Goal: Information Seeking & Learning: Learn about a topic

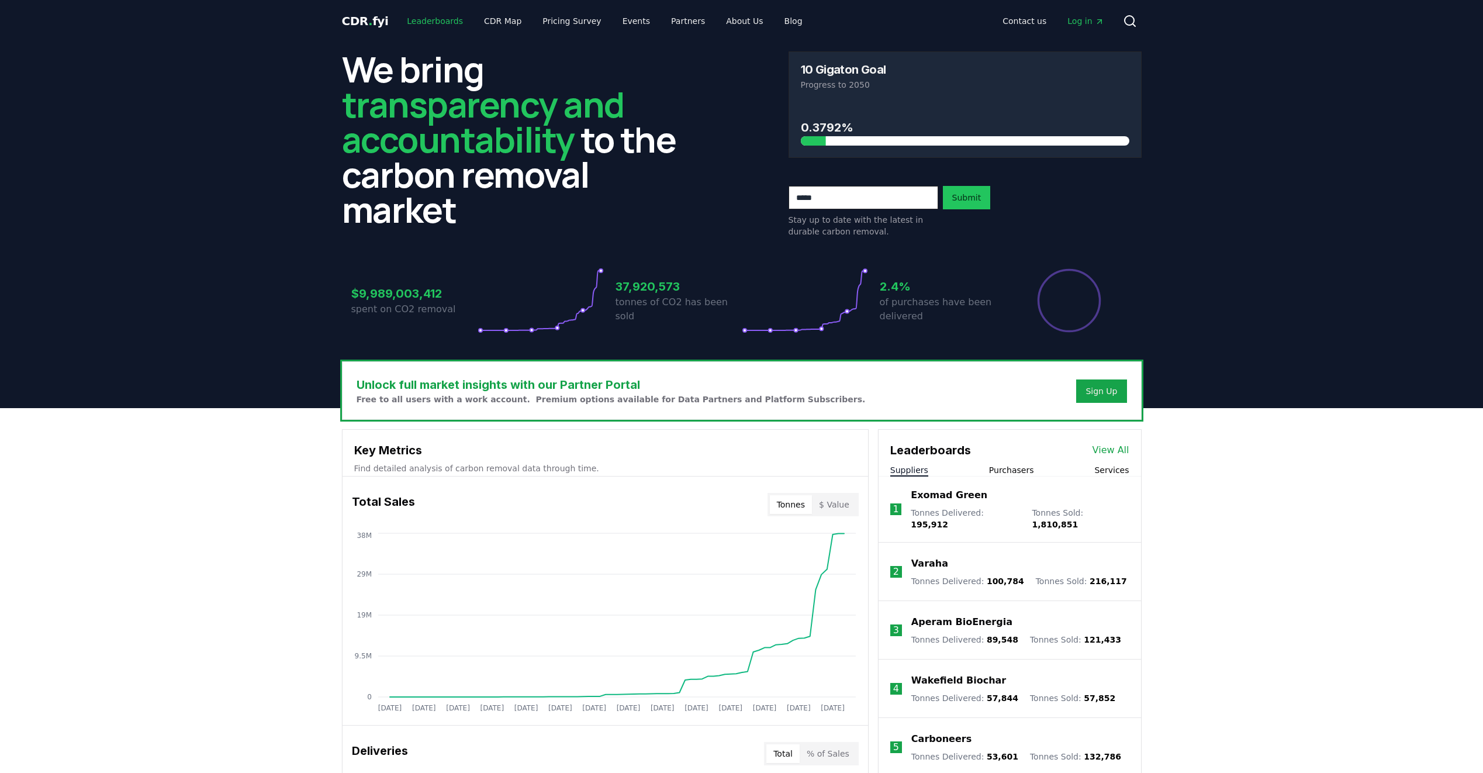
click at [429, 20] on link "Leaderboards" at bounding box center [435, 21] width 75 height 21
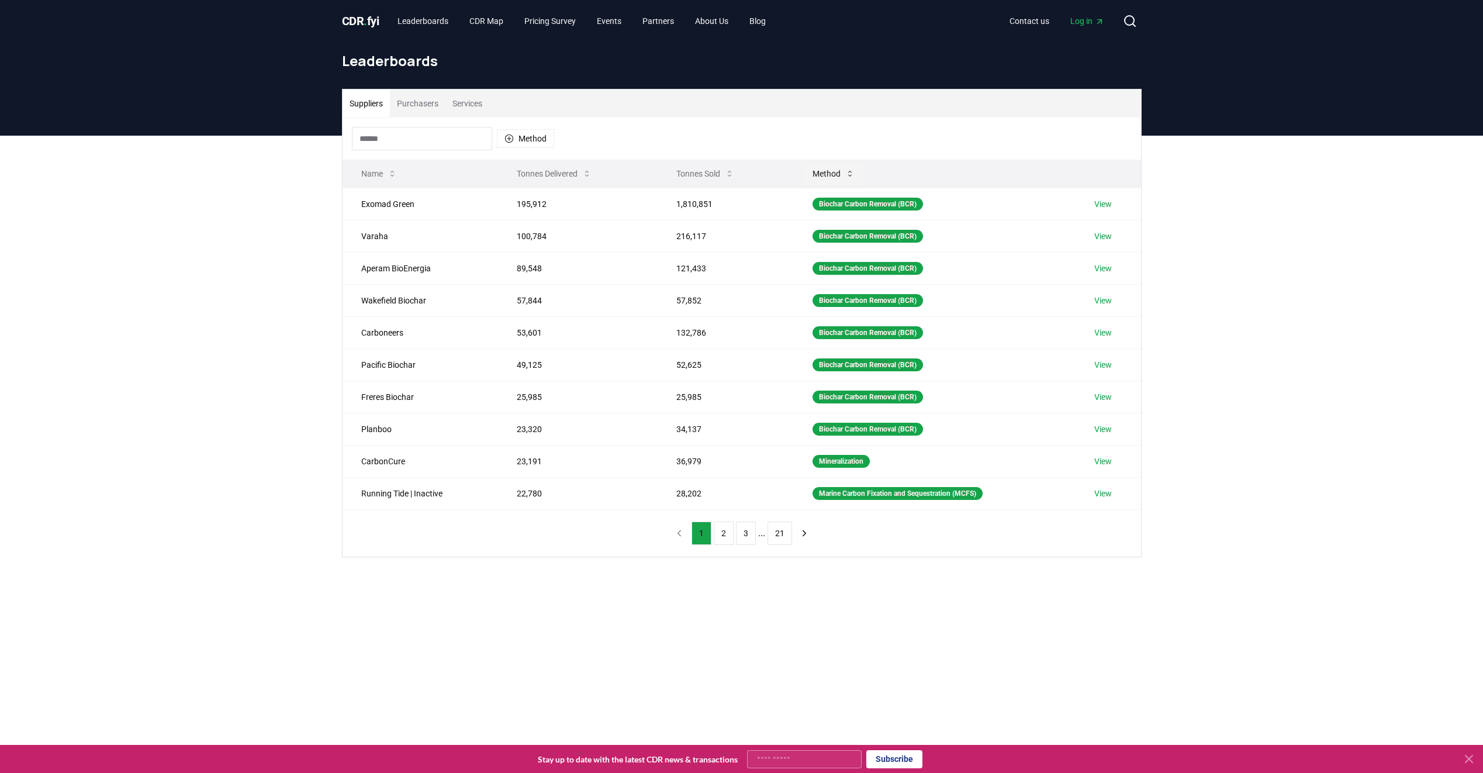
click at [847, 170] on icon at bounding box center [849, 173] width 9 height 9
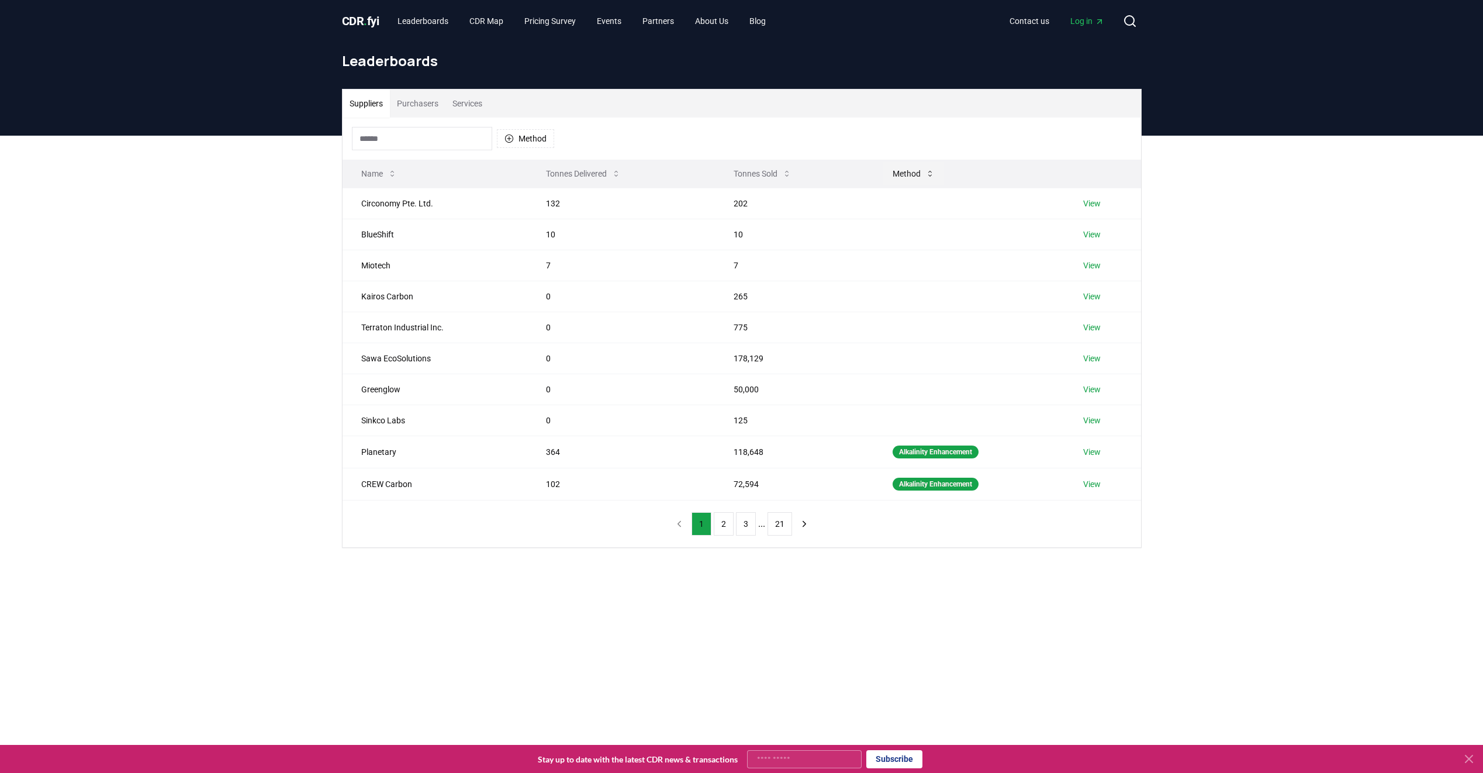
click at [932, 172] on icon at bounding box center [930, 173] width 9 height 9
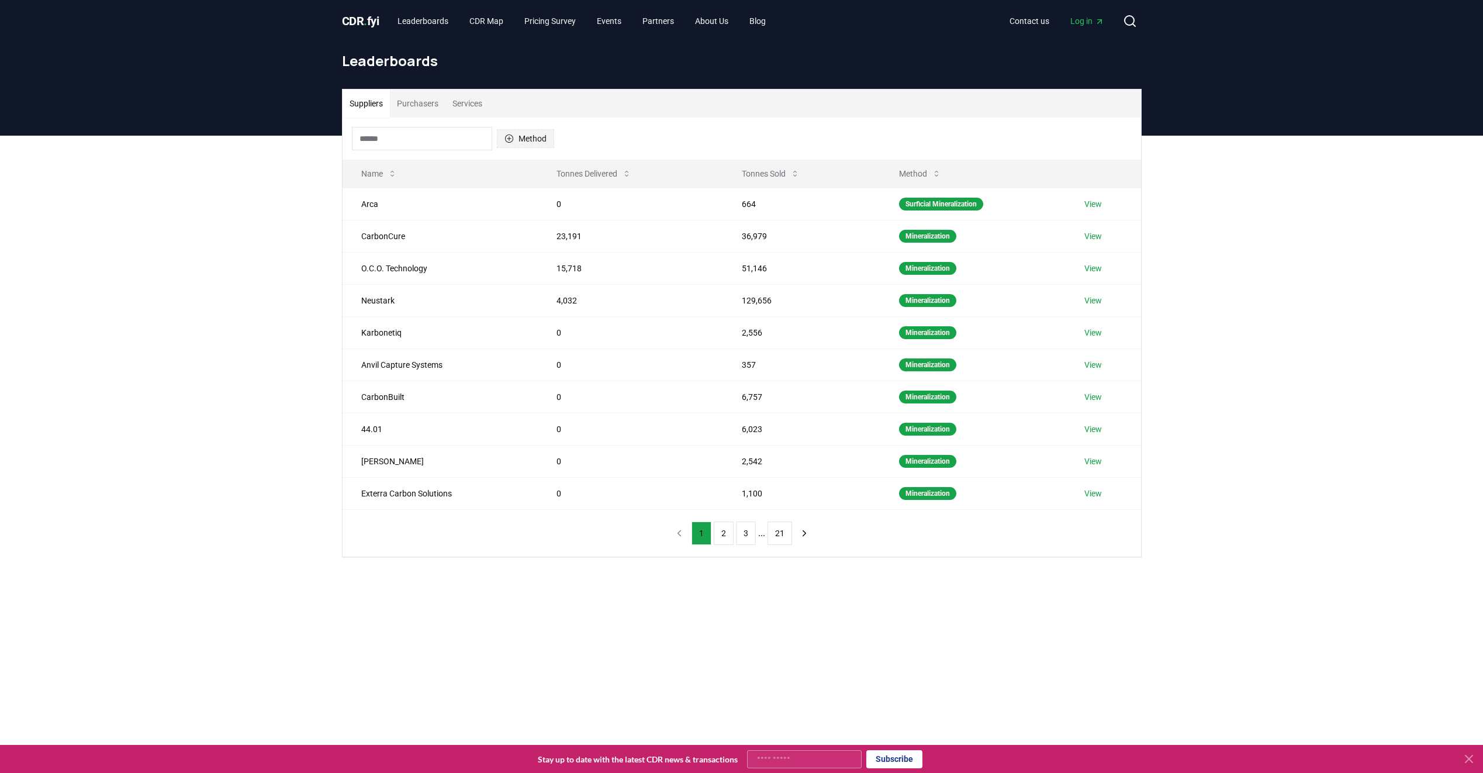
click at [512, 139] on icon "button" at bounding box center [509, 138] width 9 height 9
click at [512, 256] on div "Suggestions" at bounding box center [509, 250] width 9 height 9
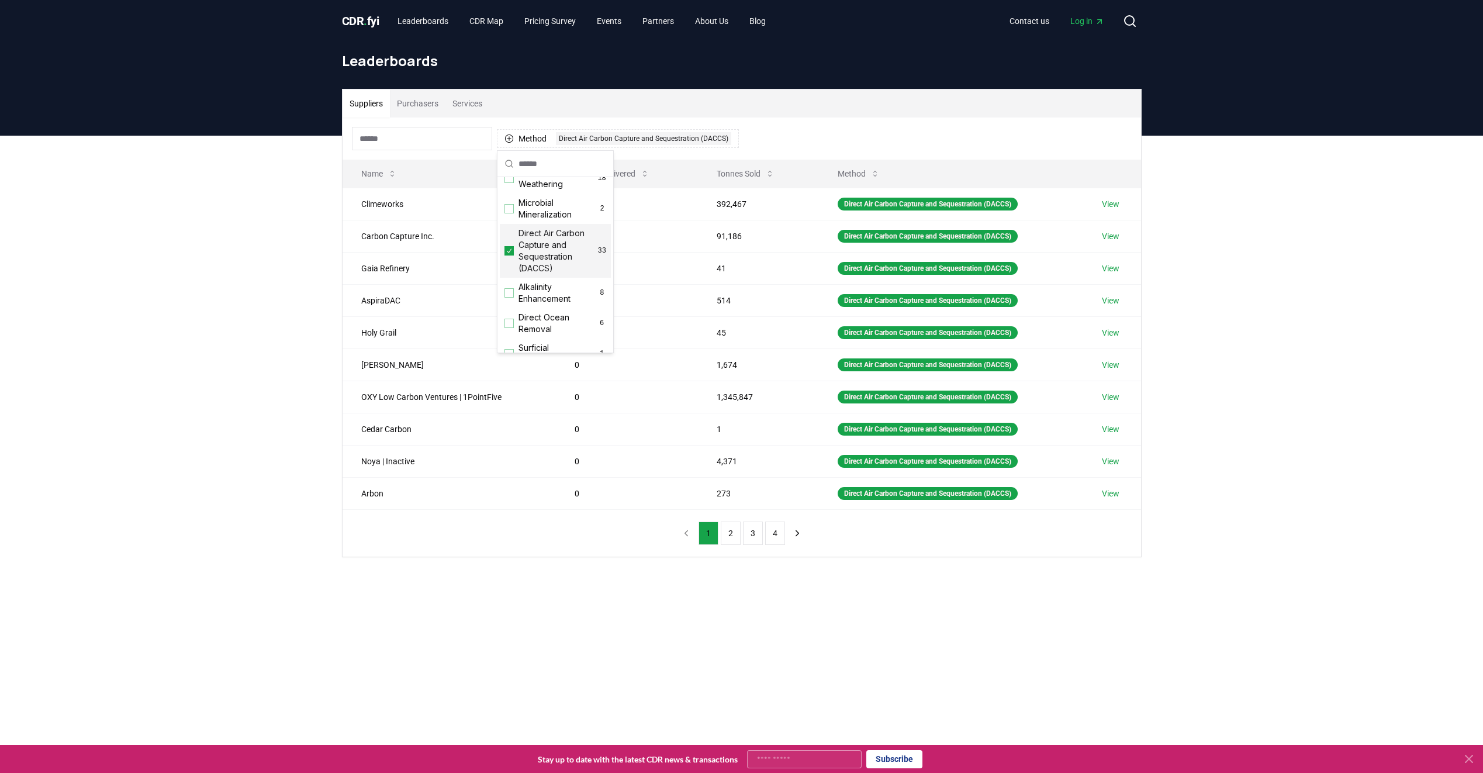
click at [805, 106] on div "Suppliers Purchasers Services" at bounding box center [742, 103] width 799 height 28
click at [732, 535] on button "2" at bounding box center [731, 533] width 20 height 23
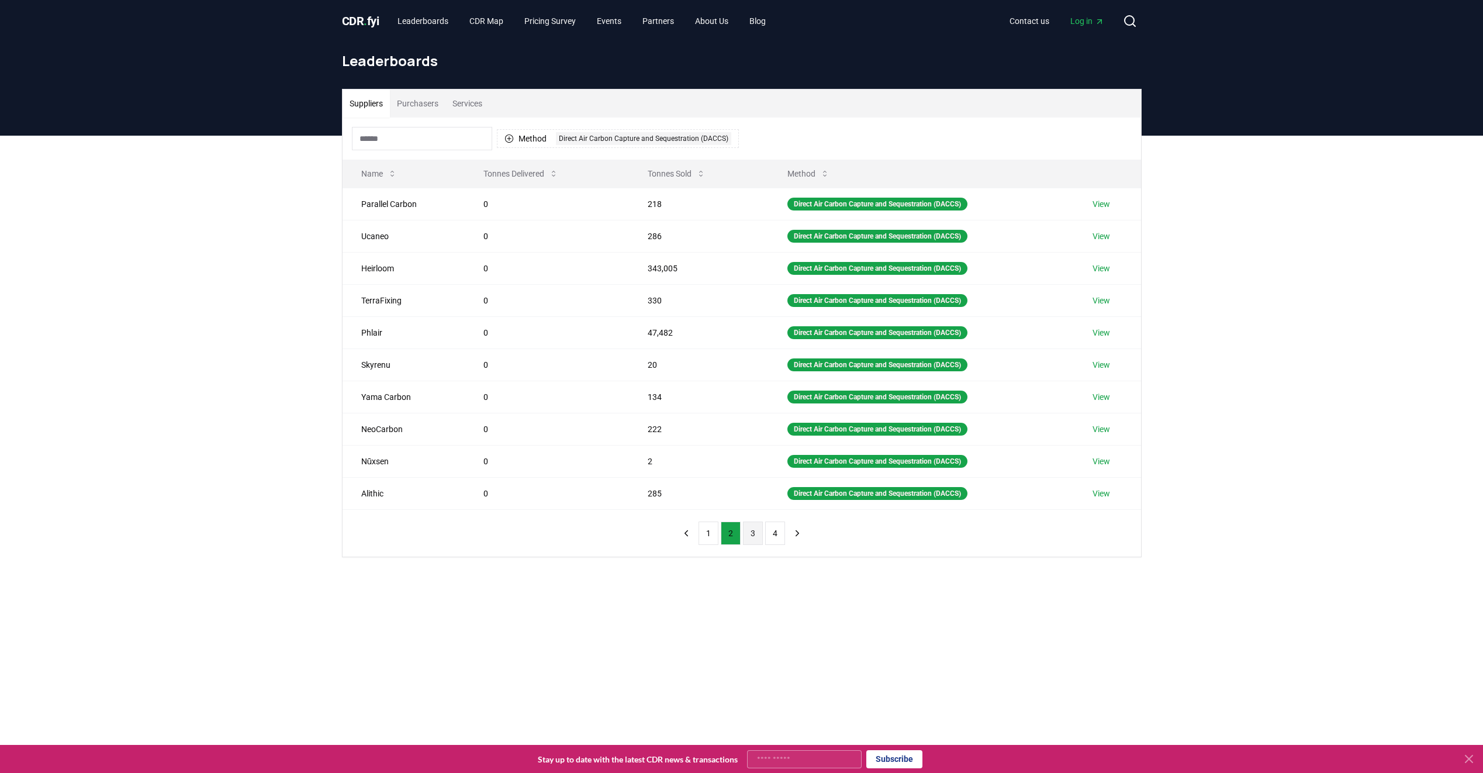
click at [754, 536] on button "3" at bounding box center [753, 533] width 20 height 23
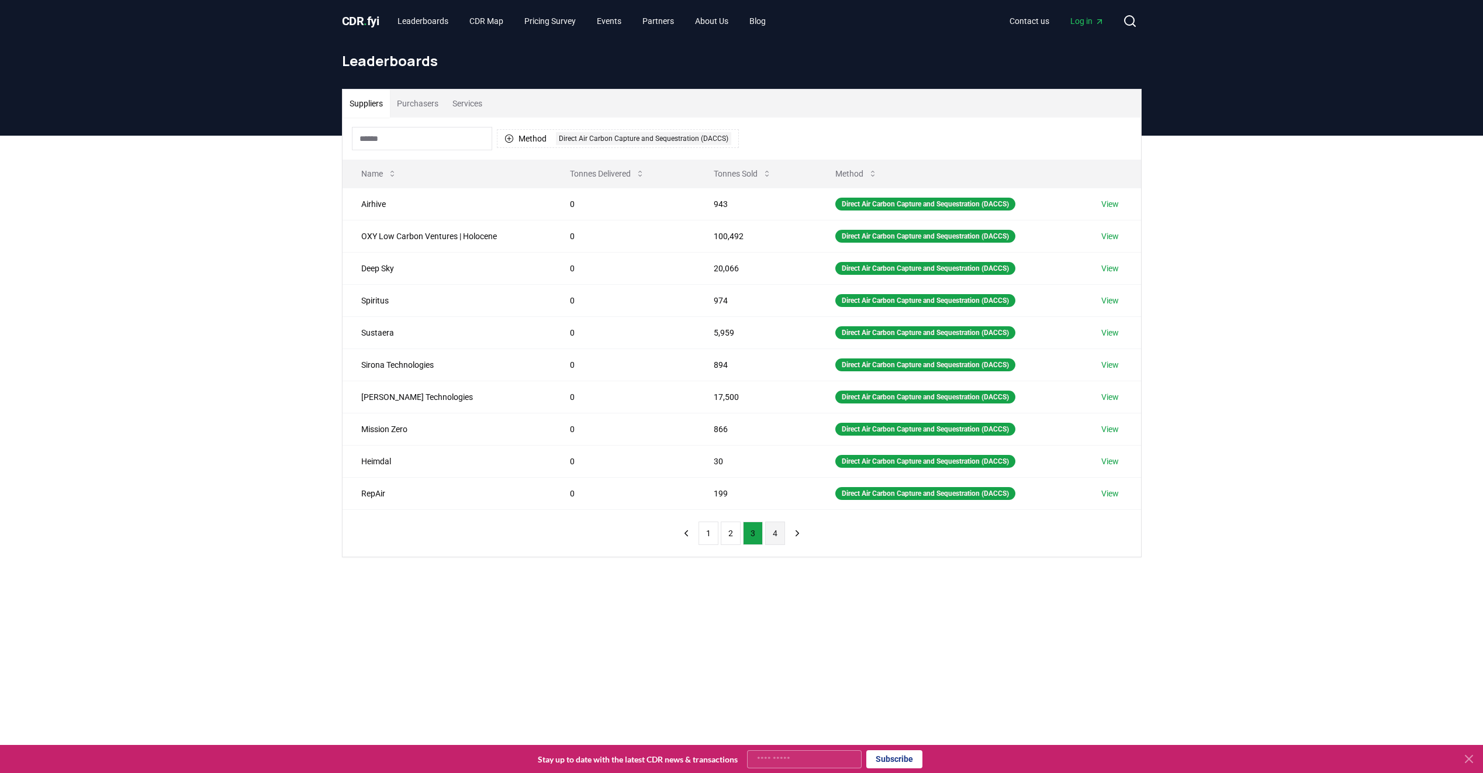
click at [771, 536] on button "4" at bounding box center [775, 533] width 20 height 23
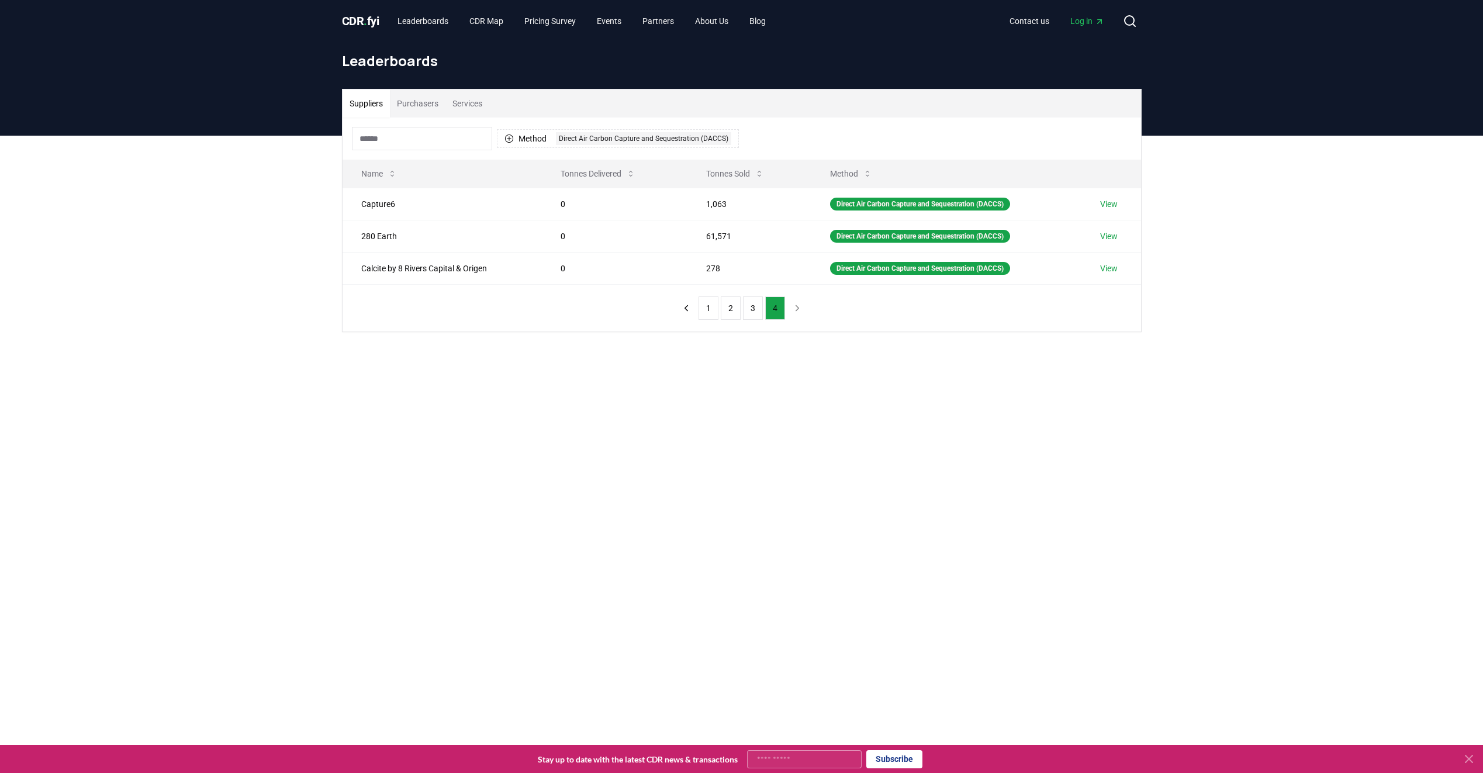
click at [796, 307] on nav "1 2 3 4" at bounding box center [741, 307] width 131 height 23
click at [751, 305] on button "3" at bounding box center [753, 307] width 20 height 23
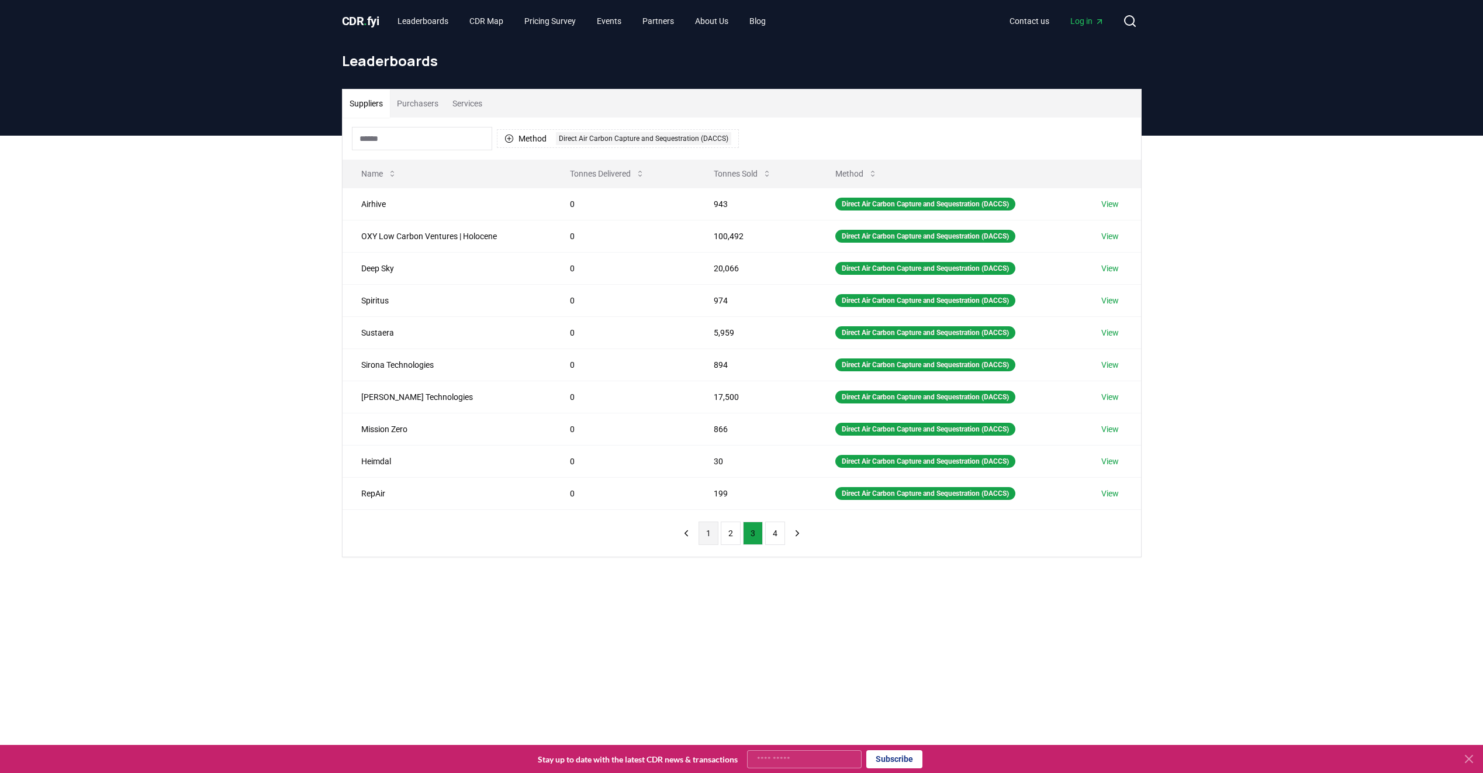
click at [708, 530] on button "1" at bounding box center [709, 533] width 20 height 23
click at [594, 198] on td "973" at bounding box center [627, 204] width 143 height 32
click at [1106, 203] on link "View" at bounding box center [1111, 204] width 18 height 12
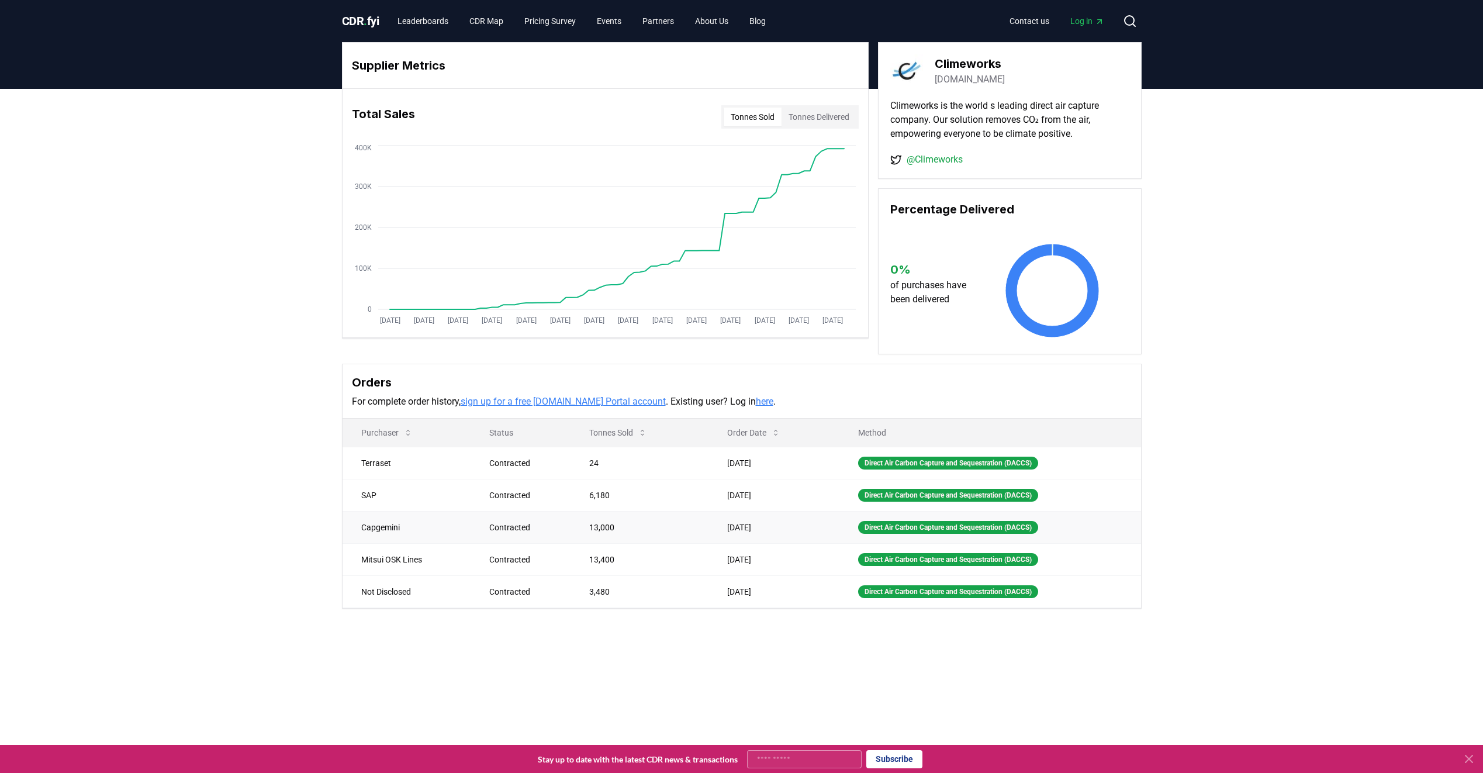
click at [419, 533] on td "Capgemini" at bounding box center [407, 527] width 129 height 32
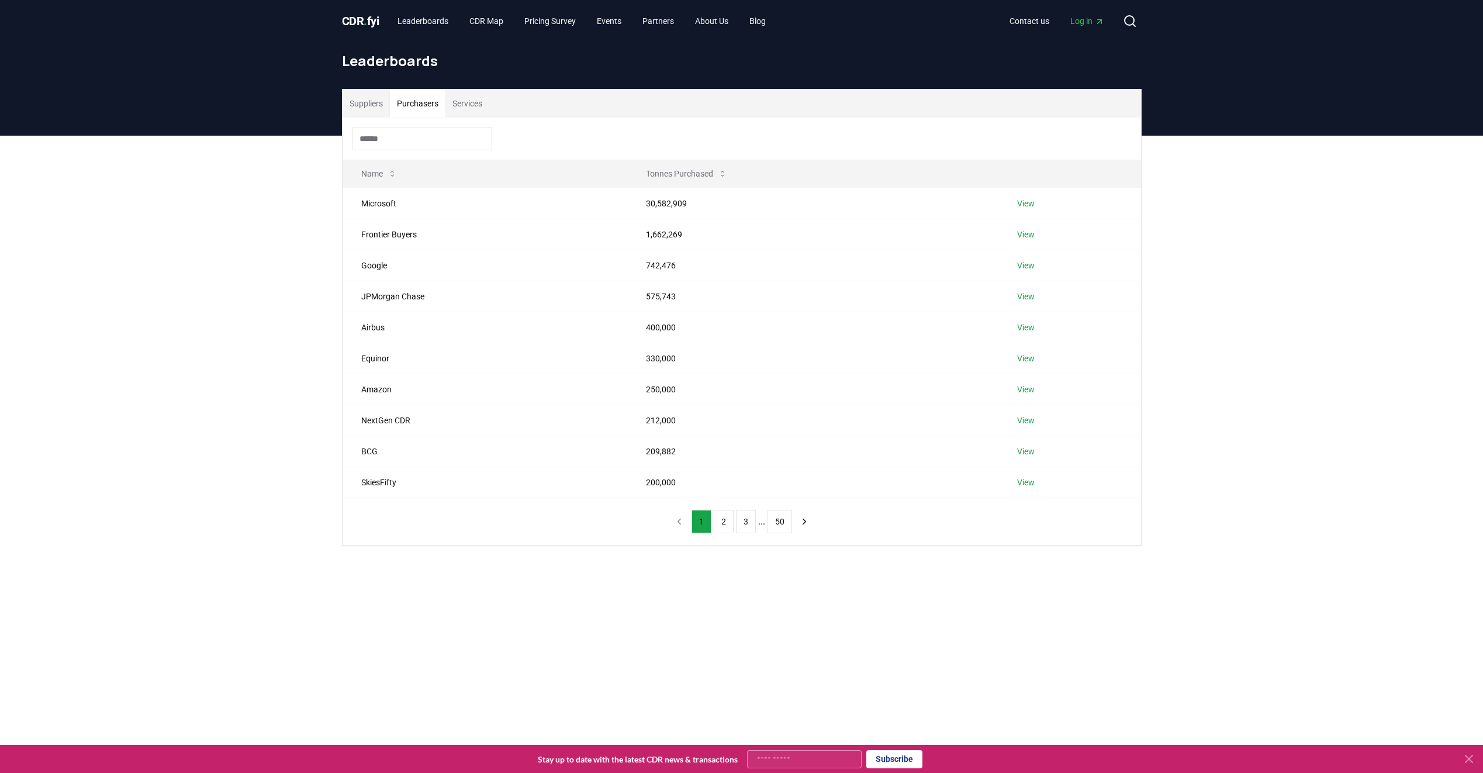
click at [423, 108] on button "Purchasers" at bounding box center [418, 103] width 56 height 28
click at [1022, 203] on link "View" at bounding box center [1026, 204] width 18 height 12
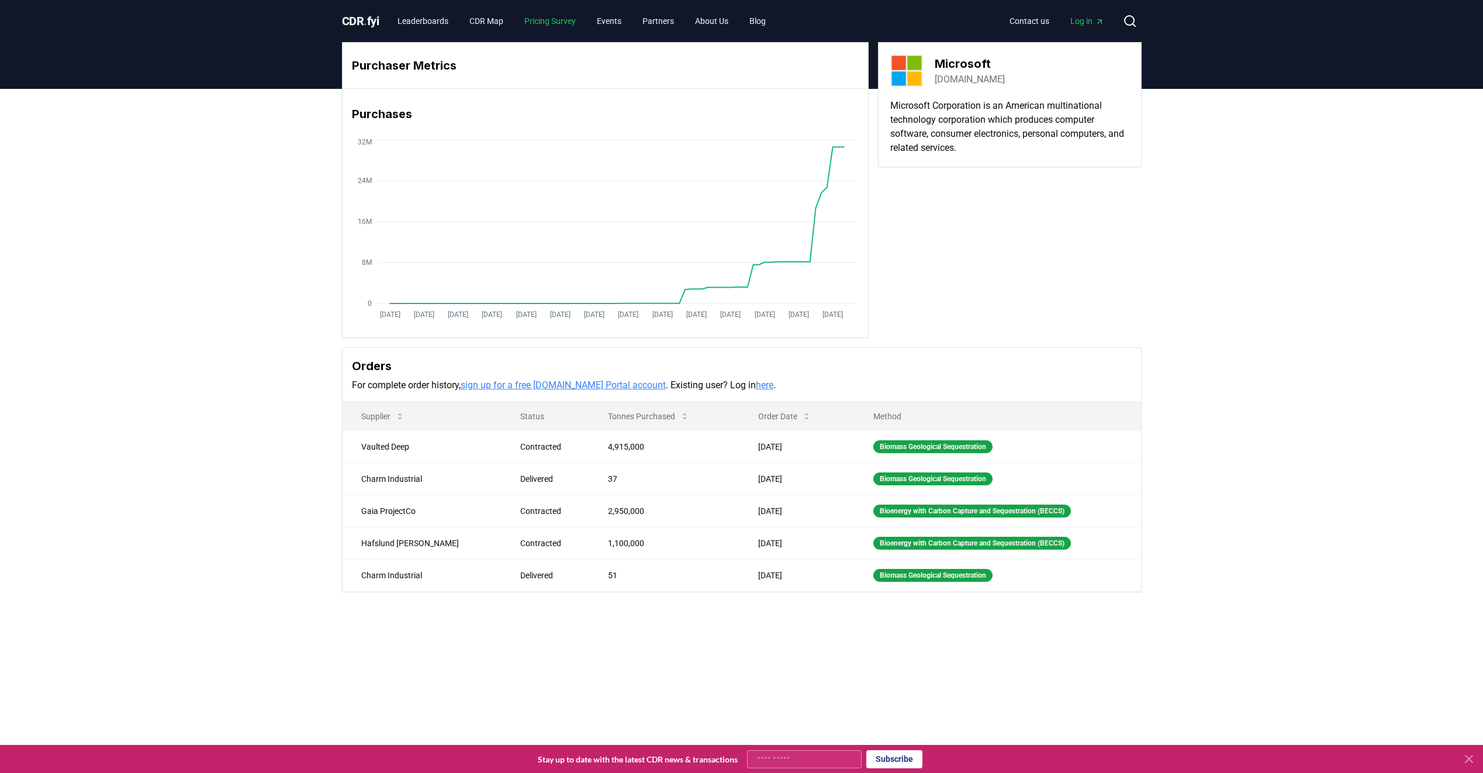
click at [553, 24] on link "Pricing Survey" at bounding box center [550, 21] width 70 height 21
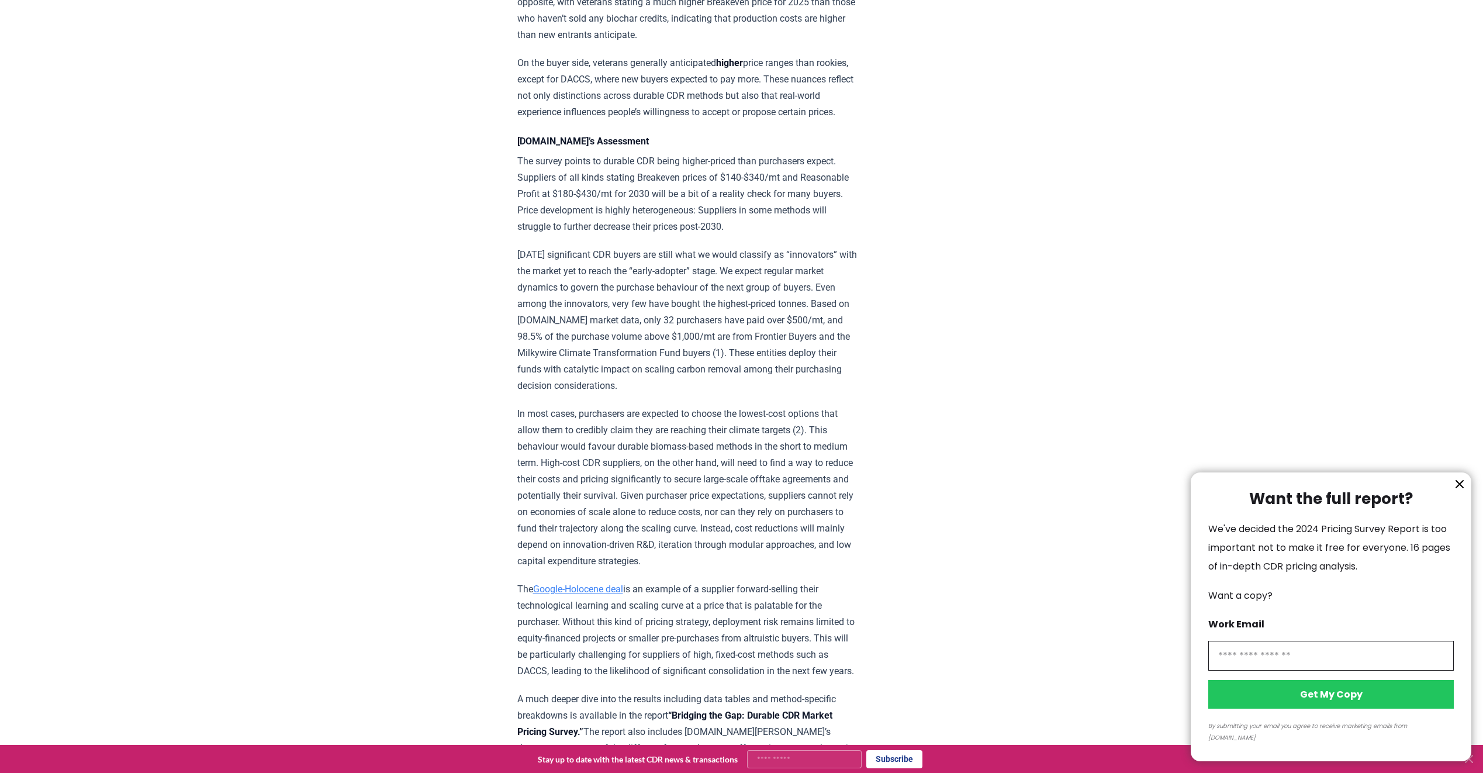
scroll to position [1491, 0]
